Goal: Book appointment/travel/reservation

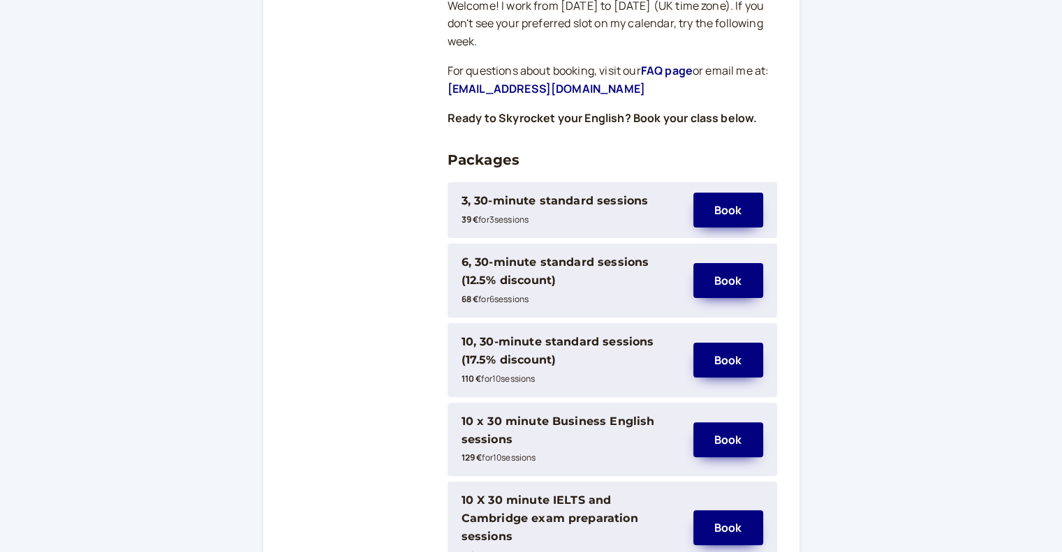
scroll to position [274, 0]
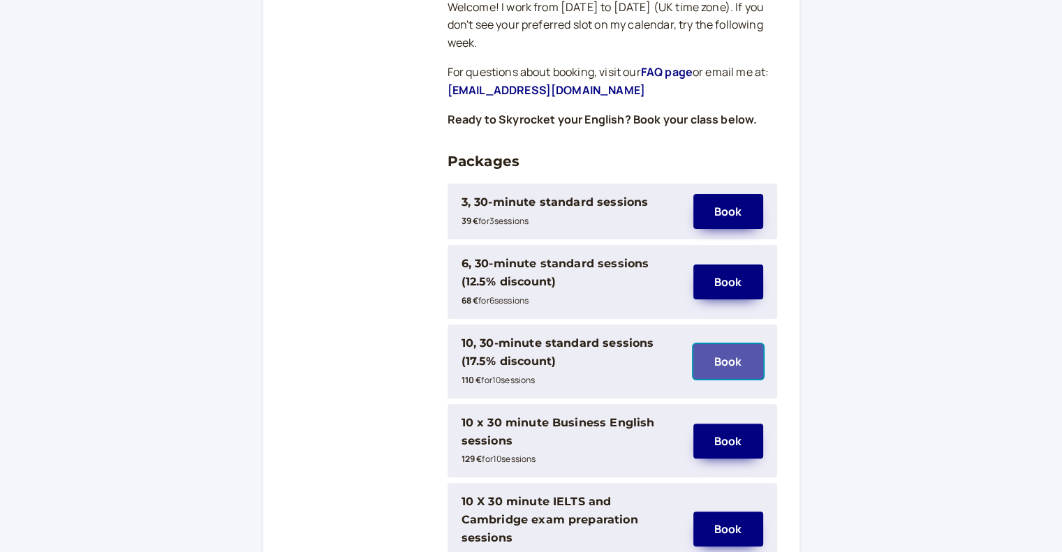
click at [735, 351] on button "Book" at bounding box center [729, 361] width 70 height 35
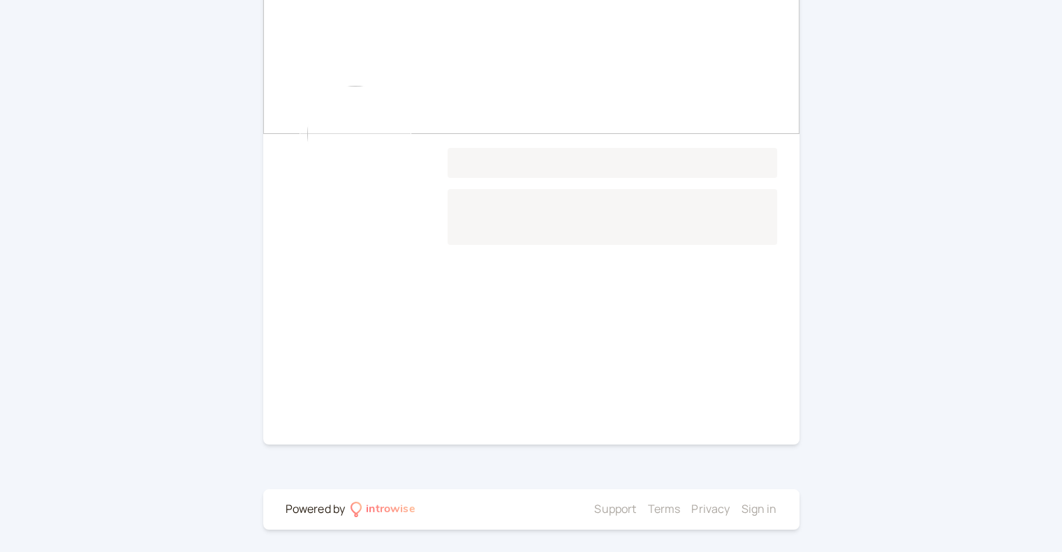
scroll to position [95, 0]
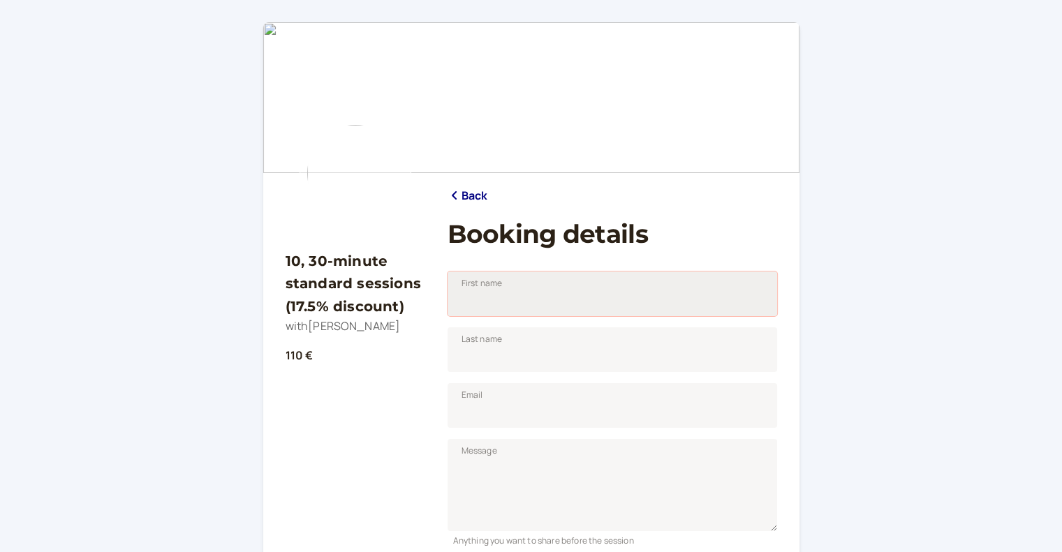
click at [484, 297] on input "First name" at bounding box center [613, 294] width 330 height 45
type input "[PERSON_NAME]"
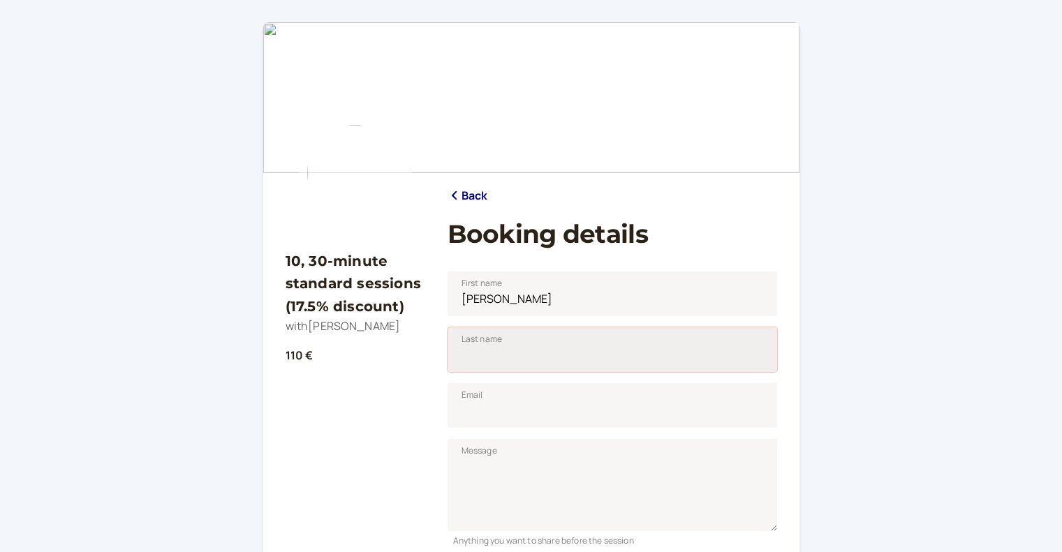
click at [548, 361] on input "Last name" at bounding box center [613, 350] width 330 height 45
drag, startPoint x: 548, startPoint y: 361, endPoint x: 419, endPoint y: 358, distance: 128.5
click at [419, 358] on div "10, 30-minute standard sessions (17.5% discount) with [PERSON_NAME] 110 € Back …" at bounding box center [532, 462] width 492 height 856
type input "d"
type input "[PERSON_NAME]"
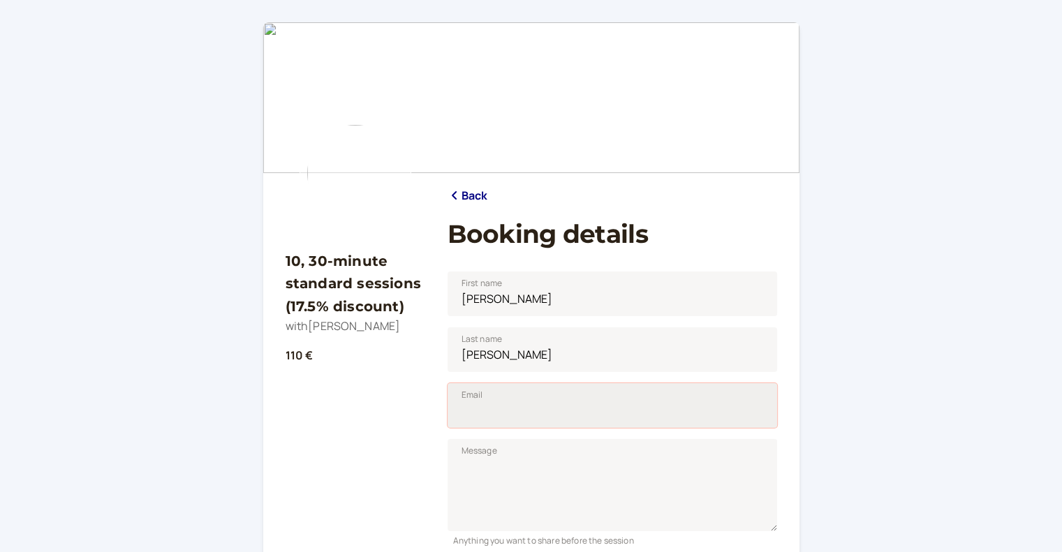
click at [522, 407] on input "Email" at bounding box center [613, 405] width 330 height 45
type input "[EMAIL_ADDRESS][DOMAIN_NAME]"
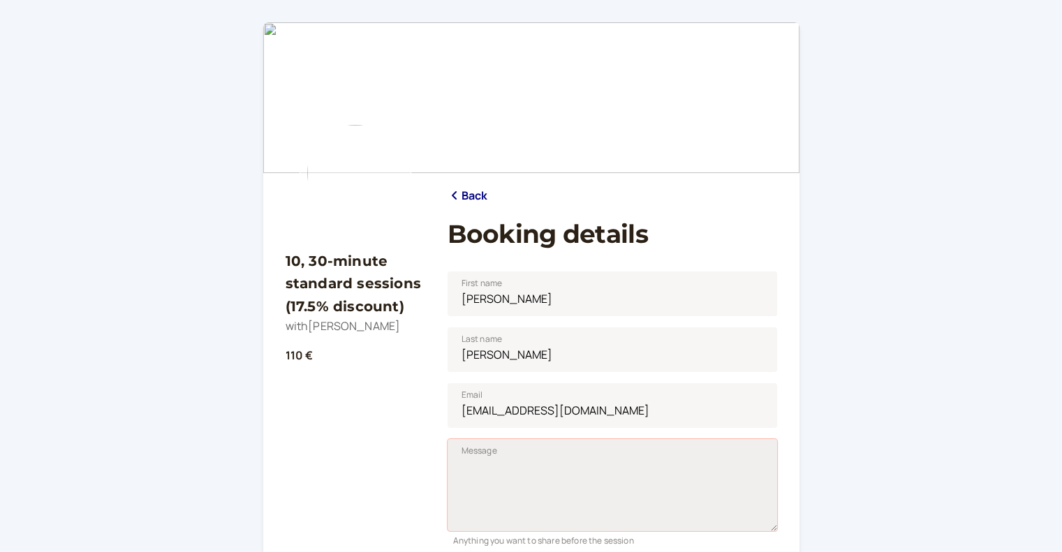
click at [532, 471] on textarea "Message" at bounding box center [613, 485] width 330 height 92
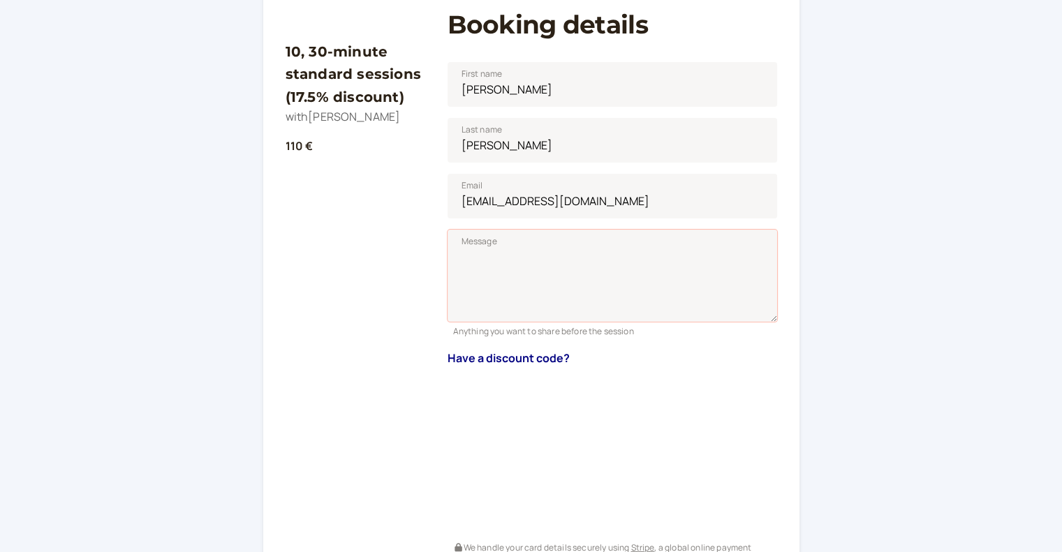
scroll to position [349, 0]
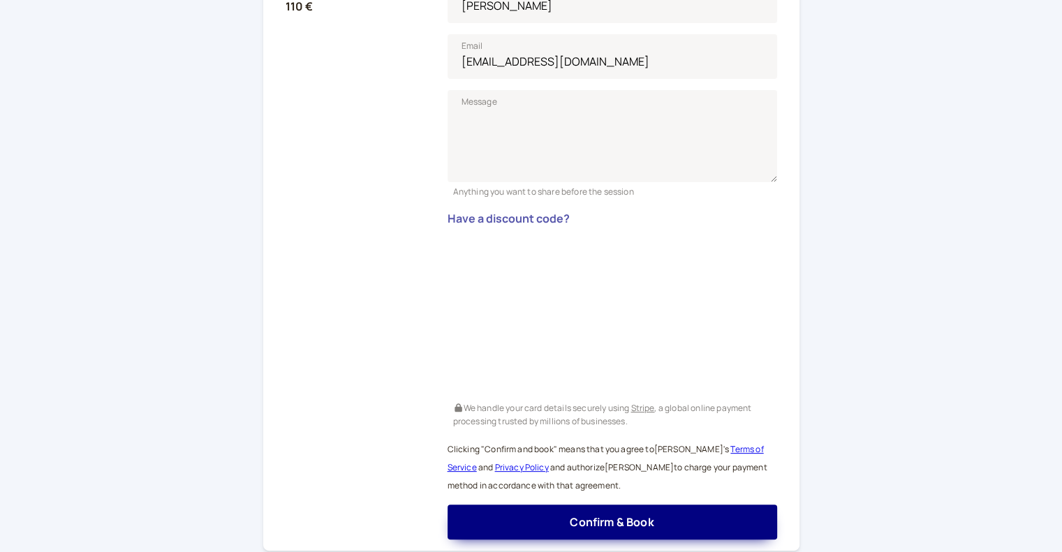
click at [525, 216] on button "Have a discount code?" at bounding box center [509, 218] width 122 height 13
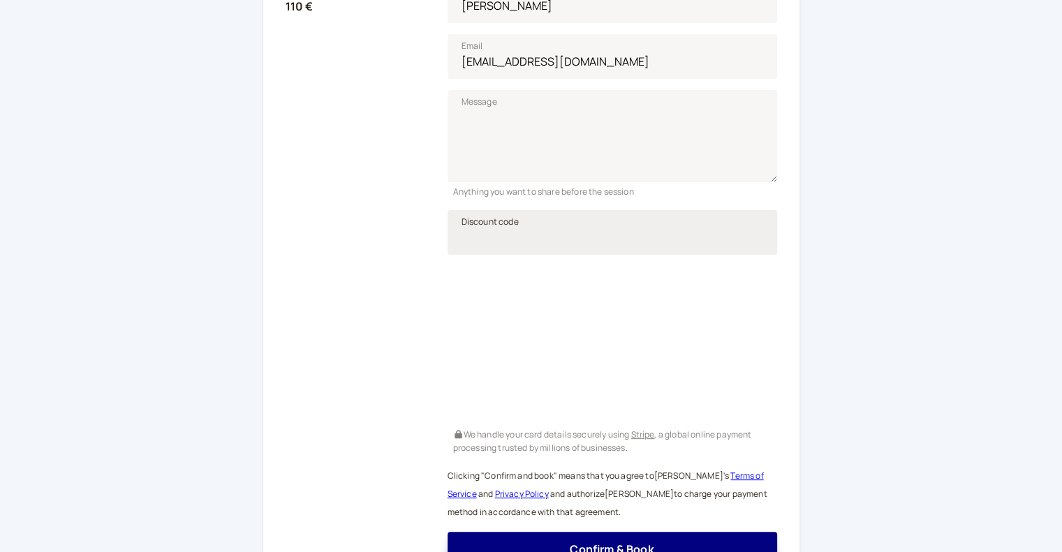
click at [506, 226] on span "Discount code" at bounding box center [490, 222] width 57 height 14
click at [506, 226] on input "Discount code" at bounding box center [613, 232] width 330 height 45
paste input "Cristina10"
type input "Cristina10"
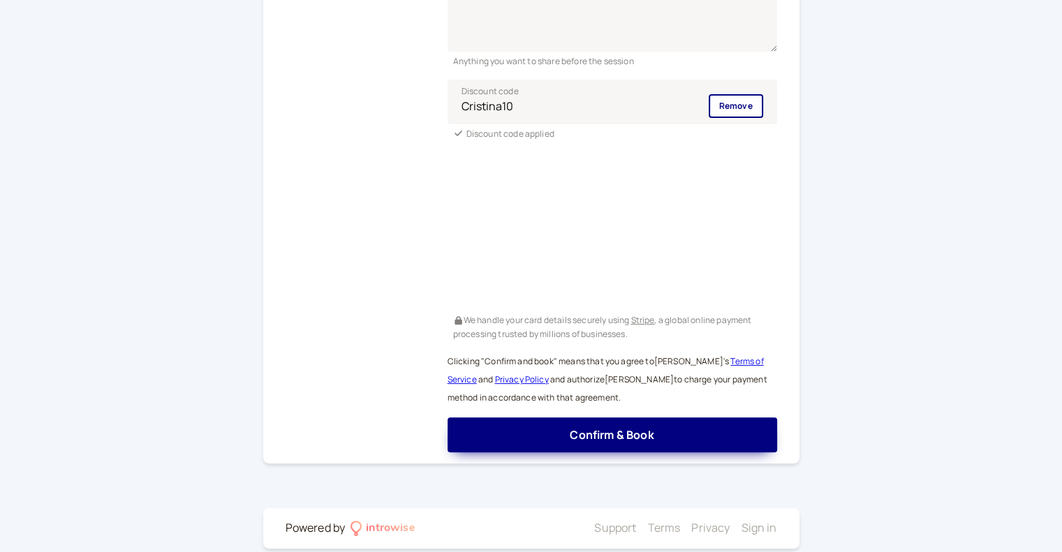
scroll to position [497, 0]
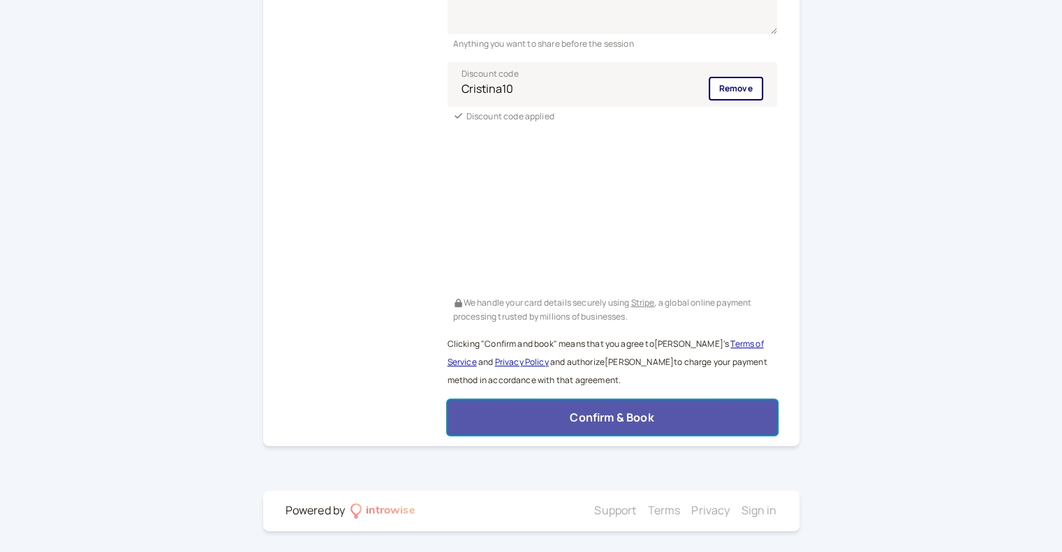
click at [728, 419] on button "Confirm & Book" at bounding box center [613, 417] width 330 height 35
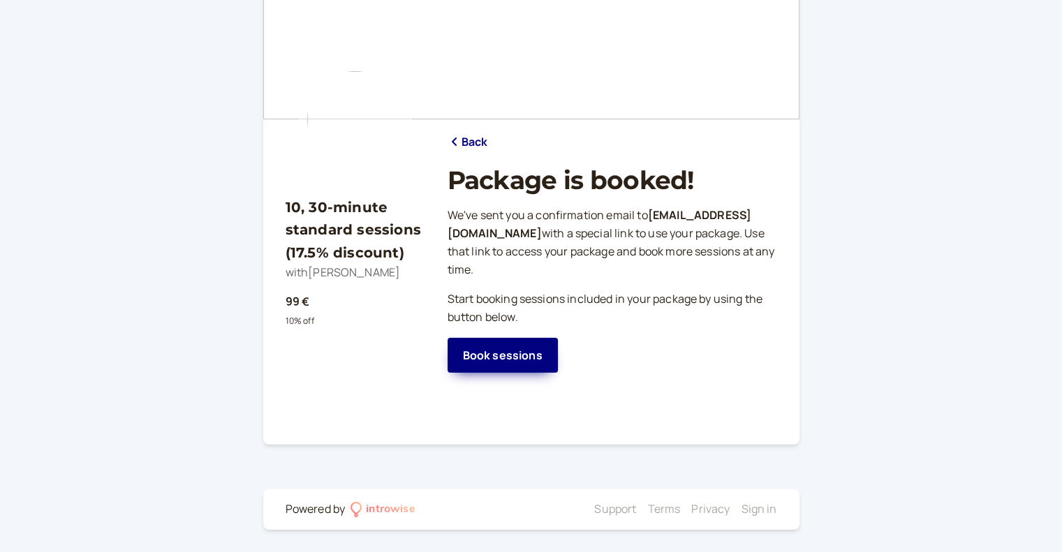
scroll to position [53, 0]
click at [519, 354] on link "Book sessions" at bounding box center [503, 356] width 110 height 35
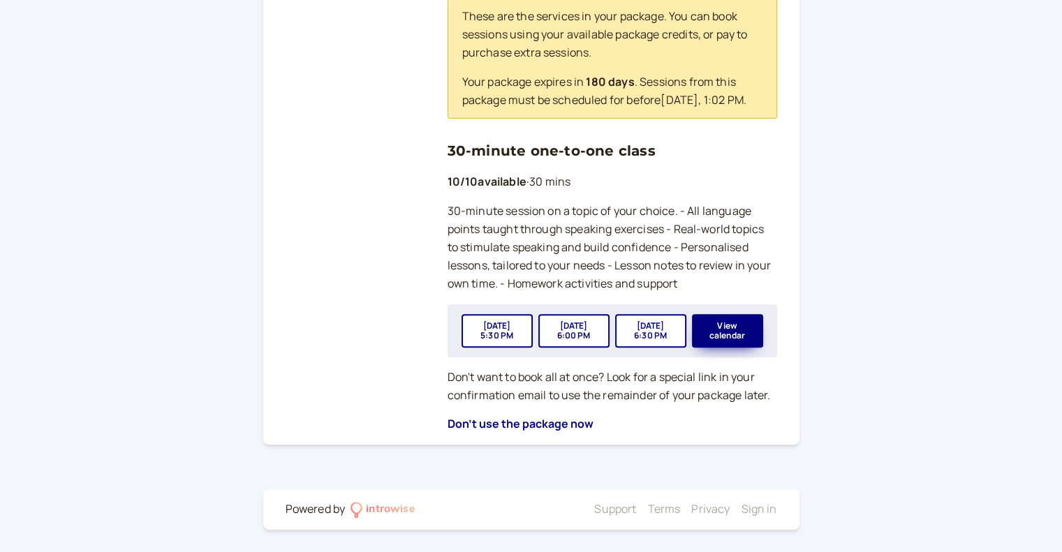
scroll to position [520, 0]
click at [732, 328] on button "View calendar" at bounding box center [727, 331] width 71 height 34
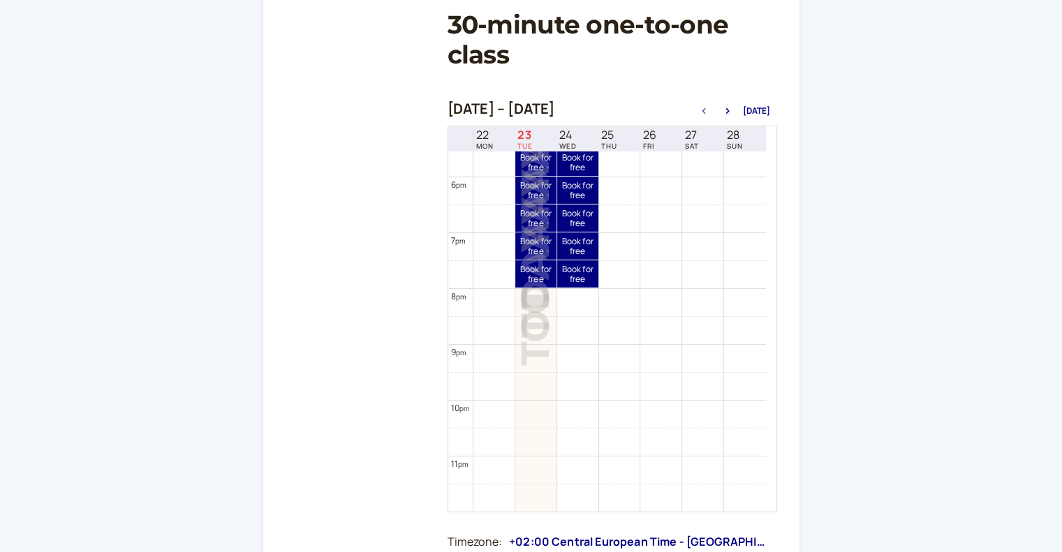
scroll to position [701, 0]
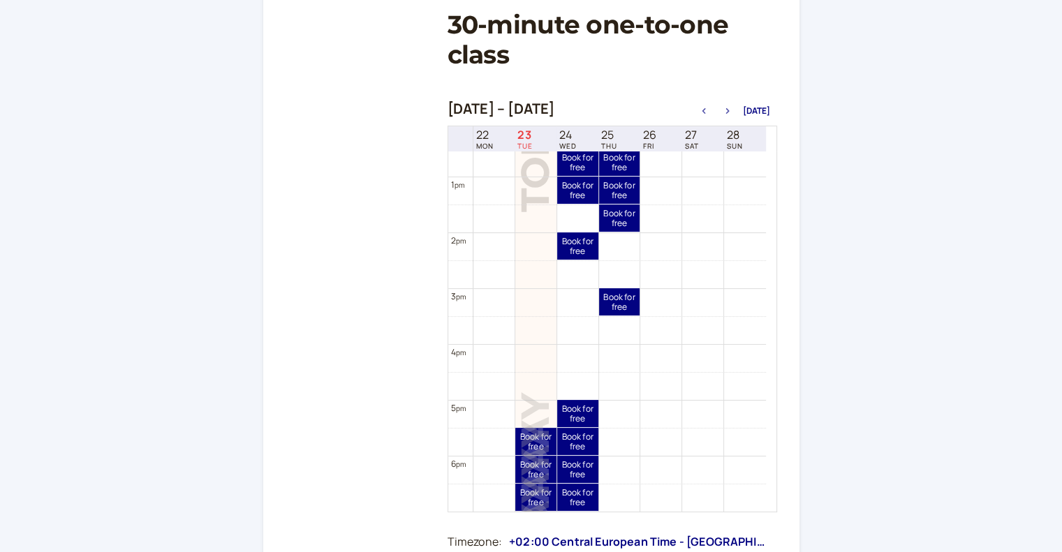
click at [729, 110] on icon "button" at bounding box center [727, 111] width 17 height 6
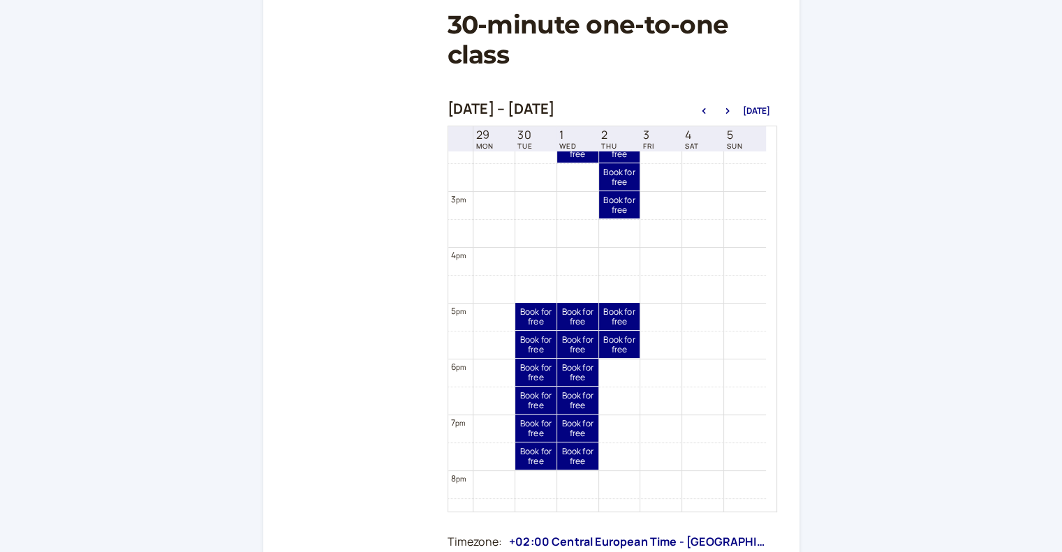
scroll to position [798, 0]
click at [731, 107] on button "button" at bounding box center [727, 111] width 17 height 10
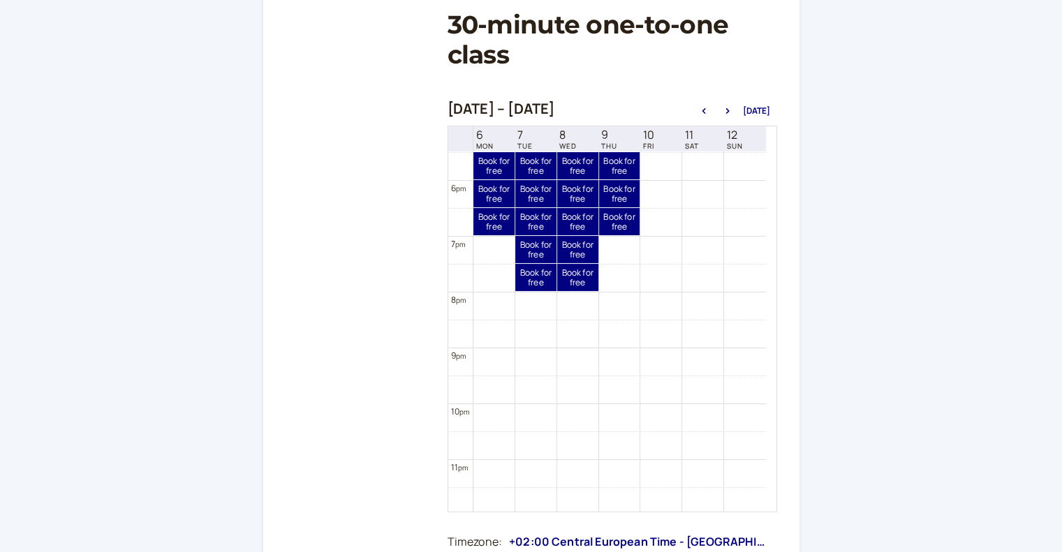
scroll to position [981, 0]
click at [704, 108] on icon "button" at bounding box center [704, 111] width 17 height 6
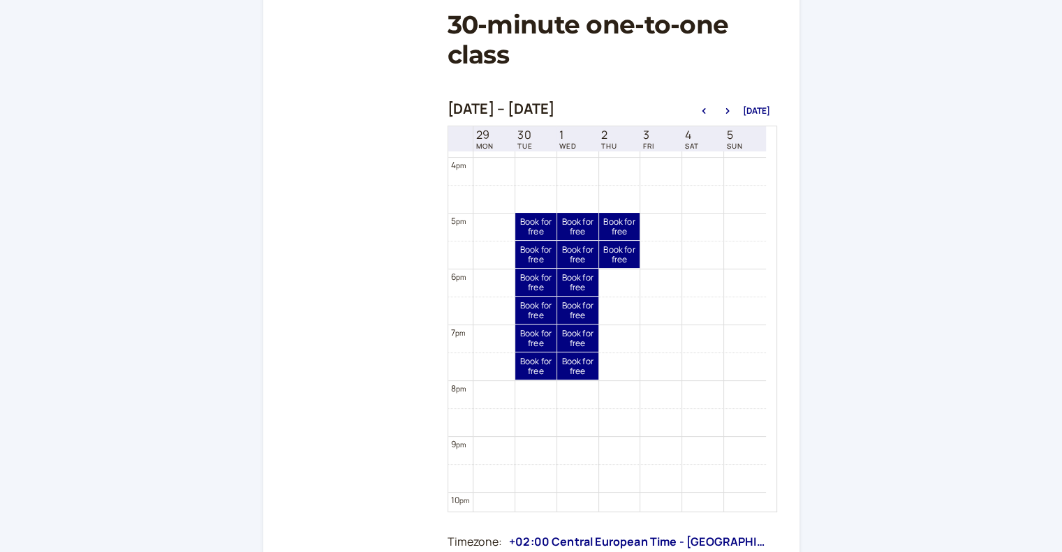
scroll to position [937, 0]
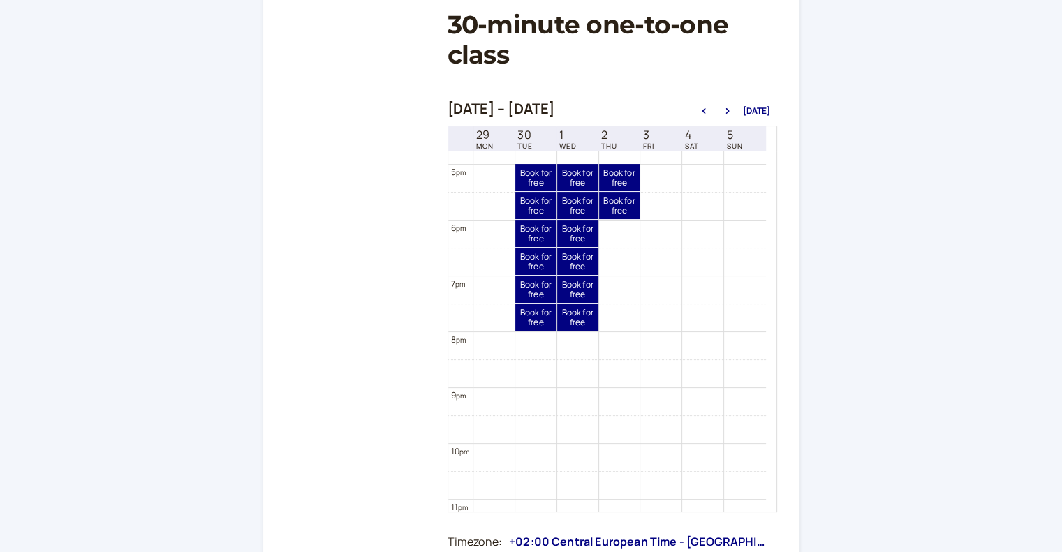
click at [727, 105] on div "[DATE] – [DATE] [DATE]" at bounding box center [613, 111] width 330 height 20
click at [726, 112] on icon "button" at bounding box center [727, 111] width 17 height 6
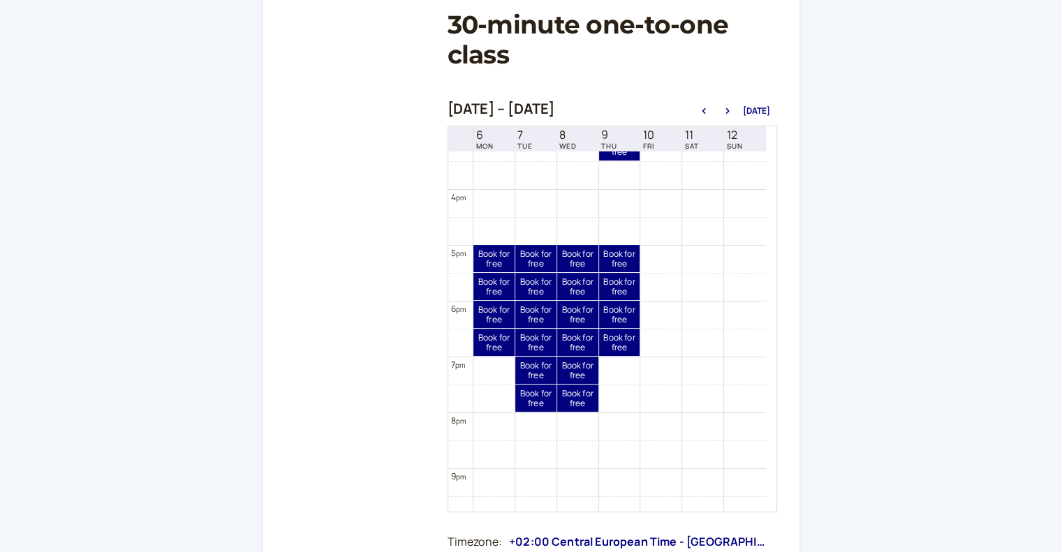
scroll to position [841, 0]
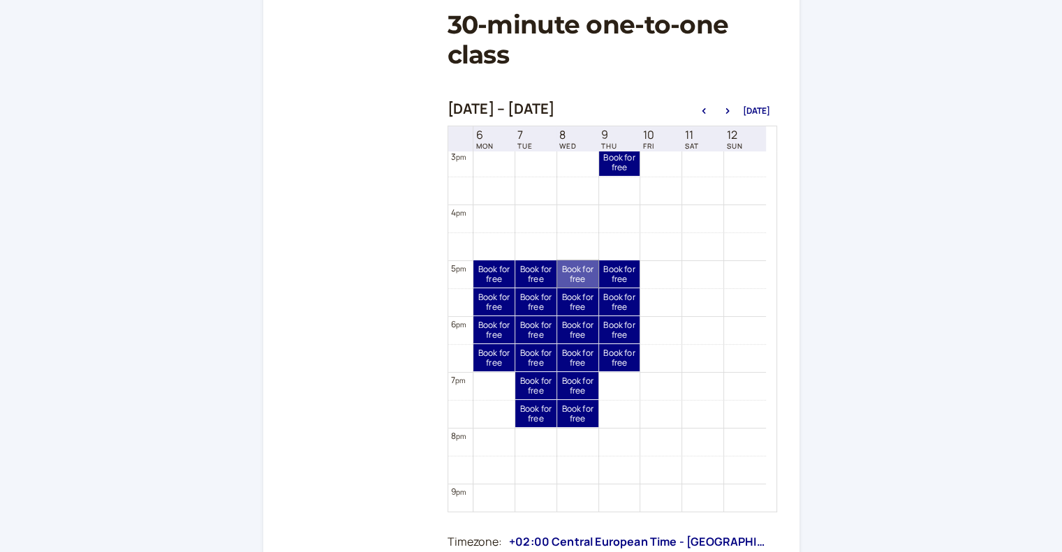
click at [570, 279] on link "Book for free free" at bounding box center [577, 274] width 41 height 27
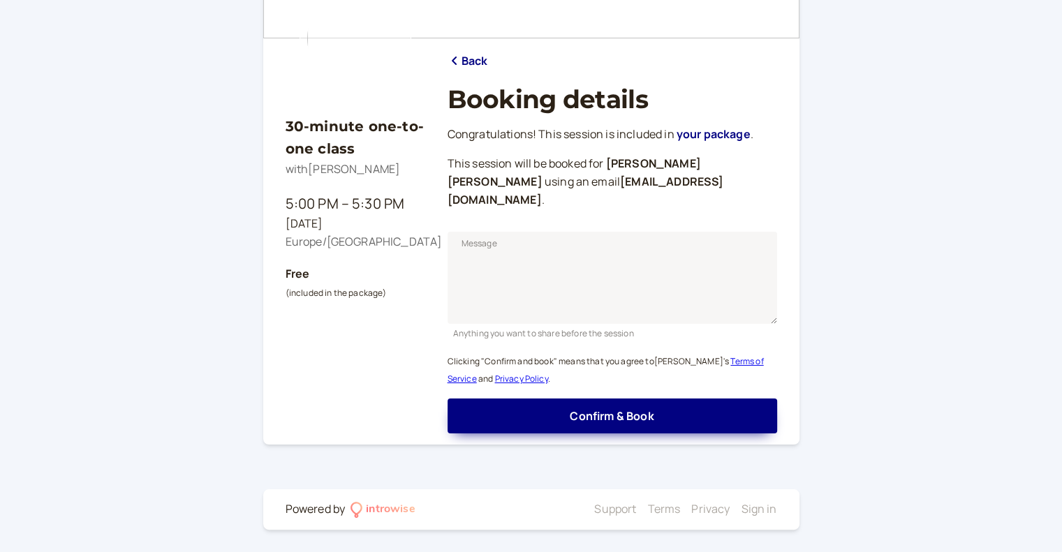
scroll to position [115, 0]
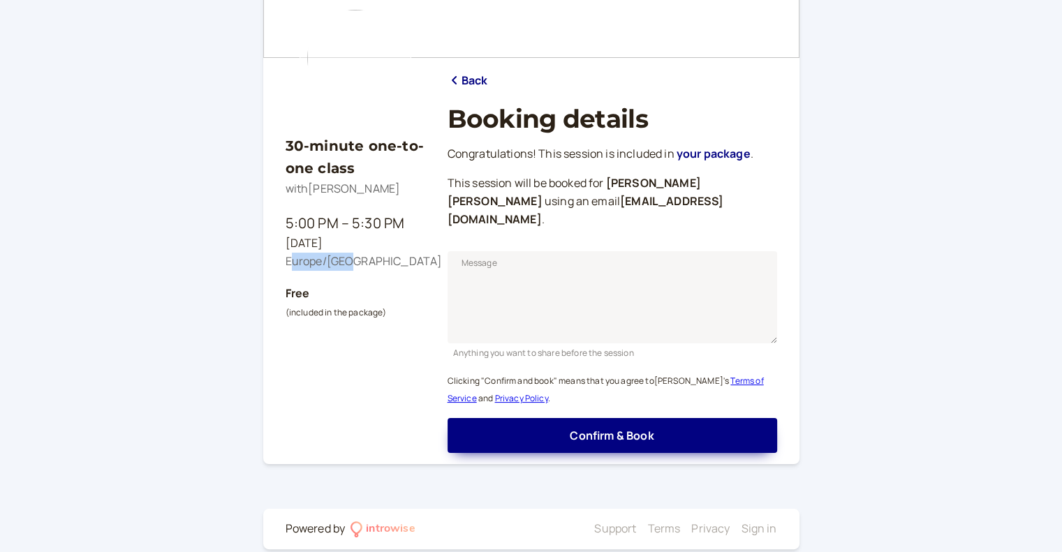
drag, startPoint x: 295, startPoint y: 260, endPoint x: 375, endPoint y: 267, distance: 80.6
click at [375, 267] on div "Europe/[GEOGRAPHIC_DATA]" at bounding box center [356, 262] width 140 height 18
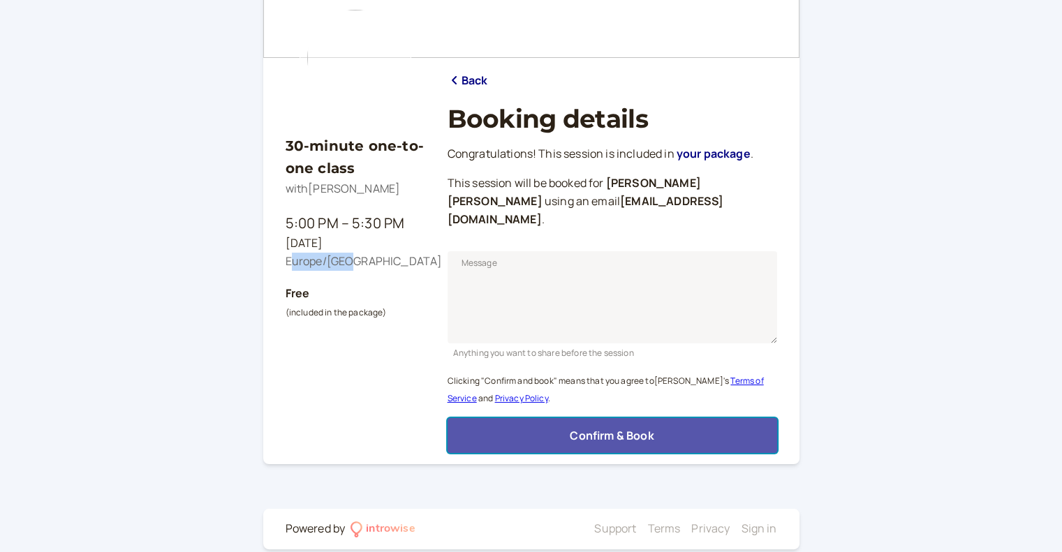
click at [685, 420] on button "Confirm & Book" at bounding box center [613, 435] width 330 height 35
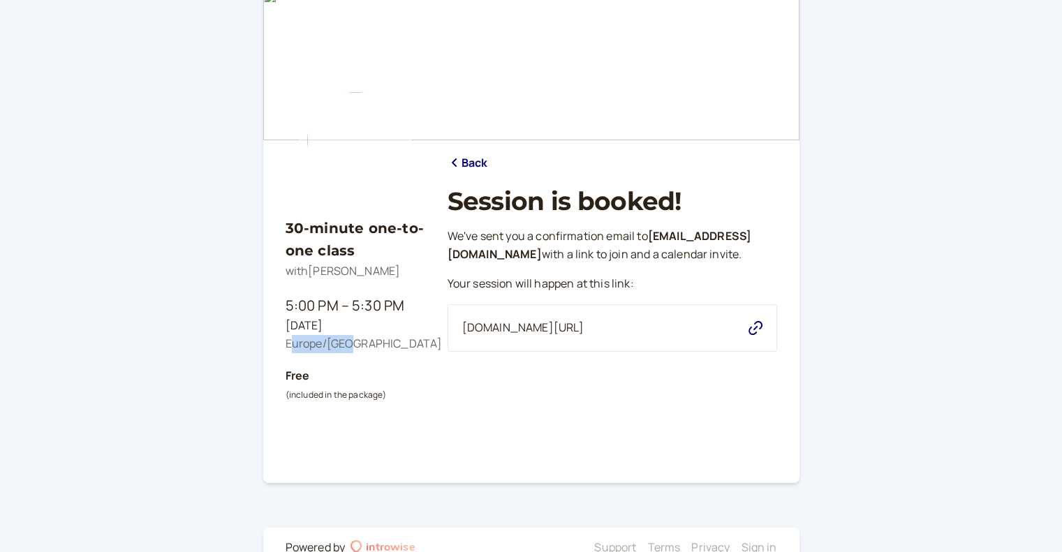
scroll to position [0, 0]
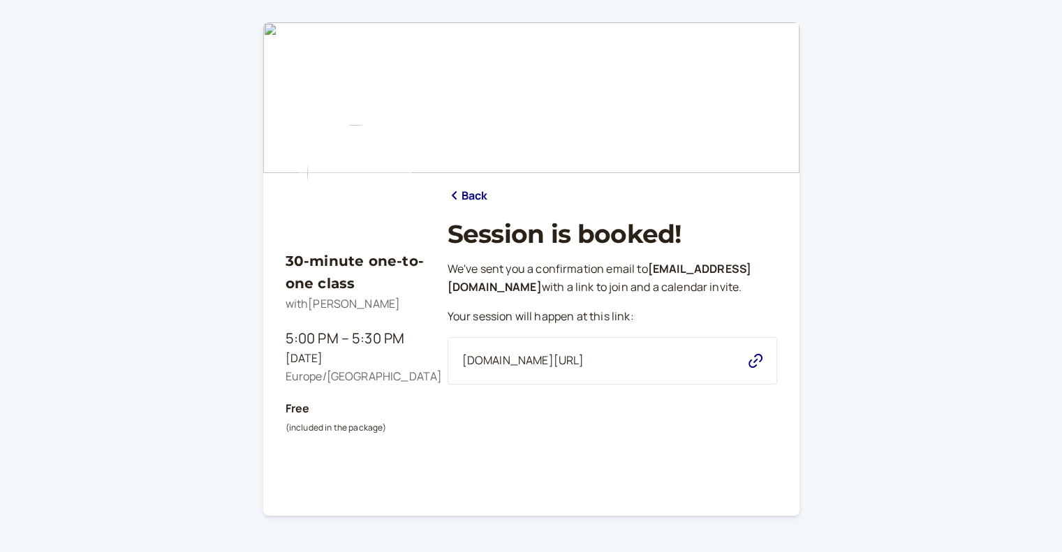
click at [467, 186] on div "Back Session is booked! We ' ve sent you a confirmation email to [EMAIL_ADDRESS…" at bounding box center [613, 339] width 330 height 332
click at [471, 196] on link "Back" at bounding box center [468, 196] width 41 height 18
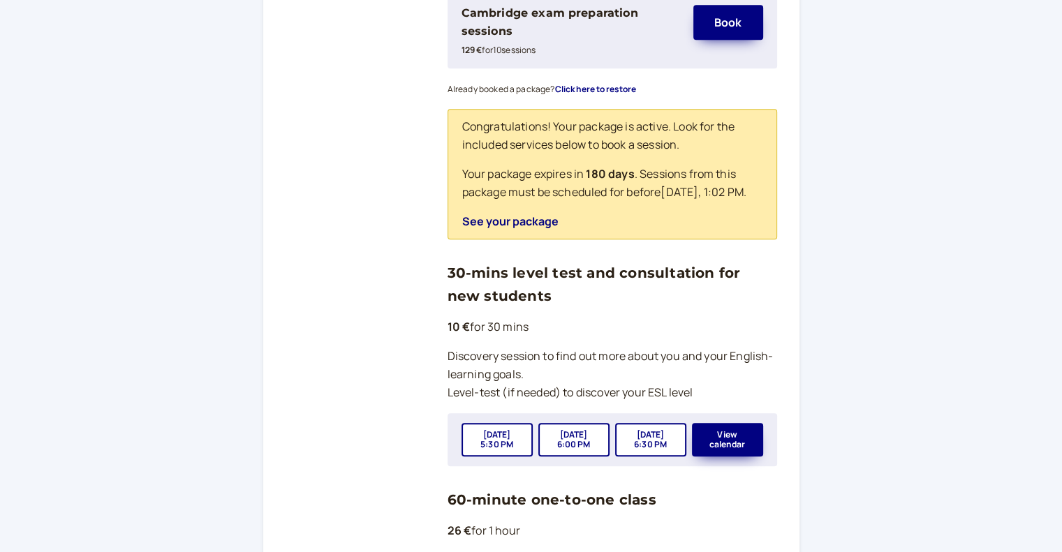
scroll to position [838, 0]
